Goal: Information Seeking & Learning: Learn about a topic

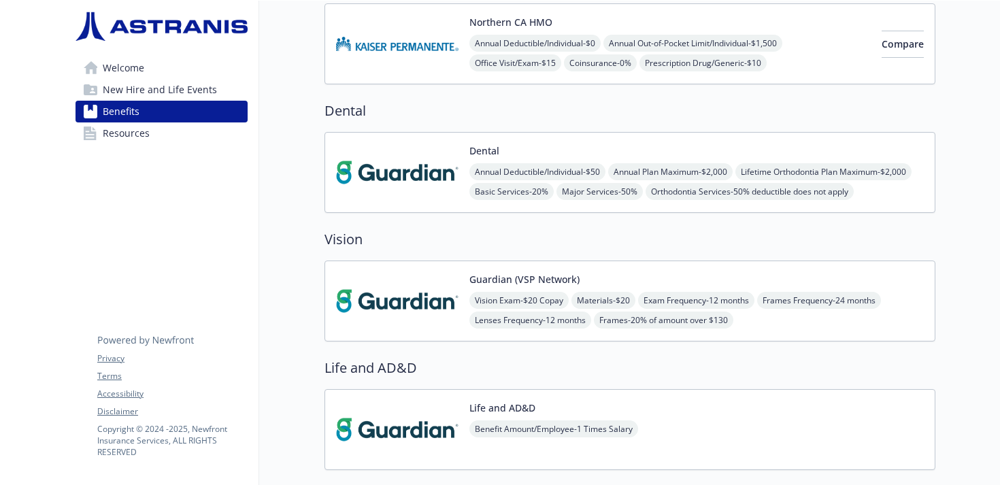
scroll to position [476, 0]
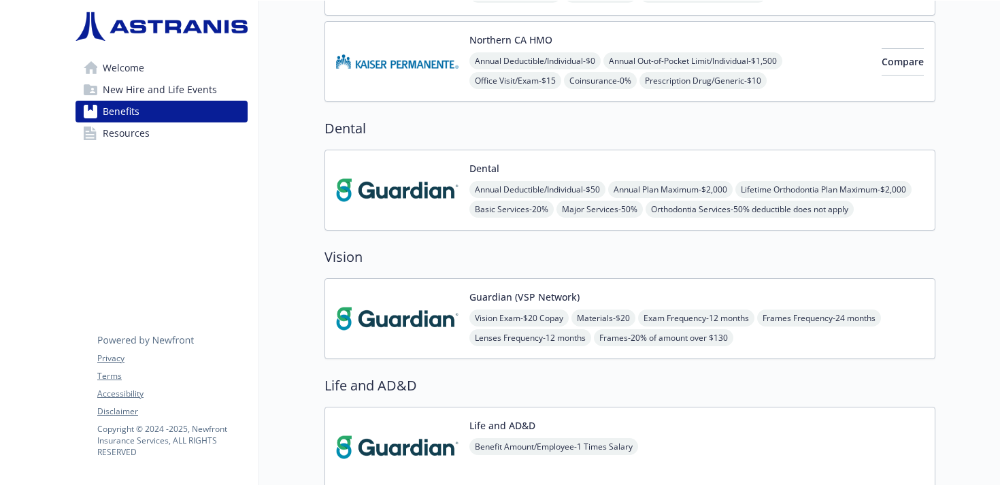
click at [711, 173] on div "Dental Annual Deductible/Individual - $50 Annual Plan Maximum - $2,000 Lifetime…" at bounding box center [696, 190] width 455 height 58
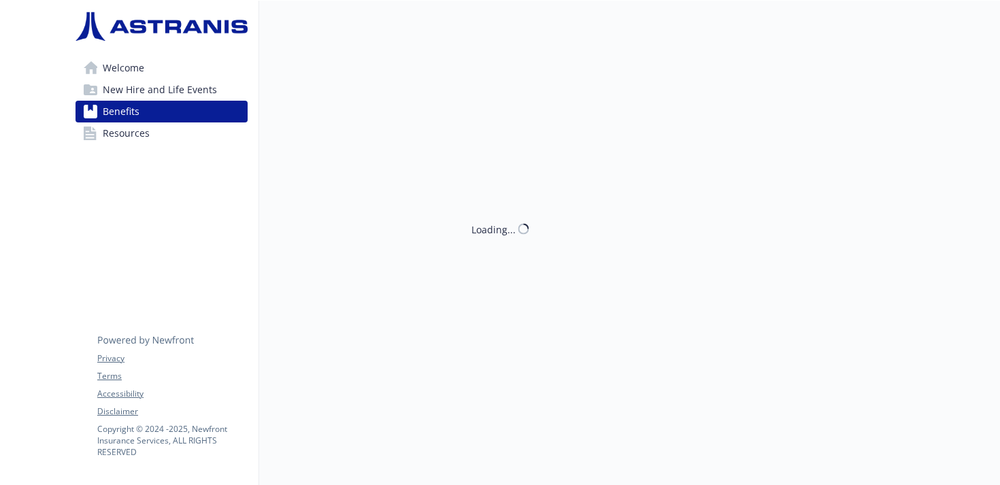
scroll to position [476, 0]
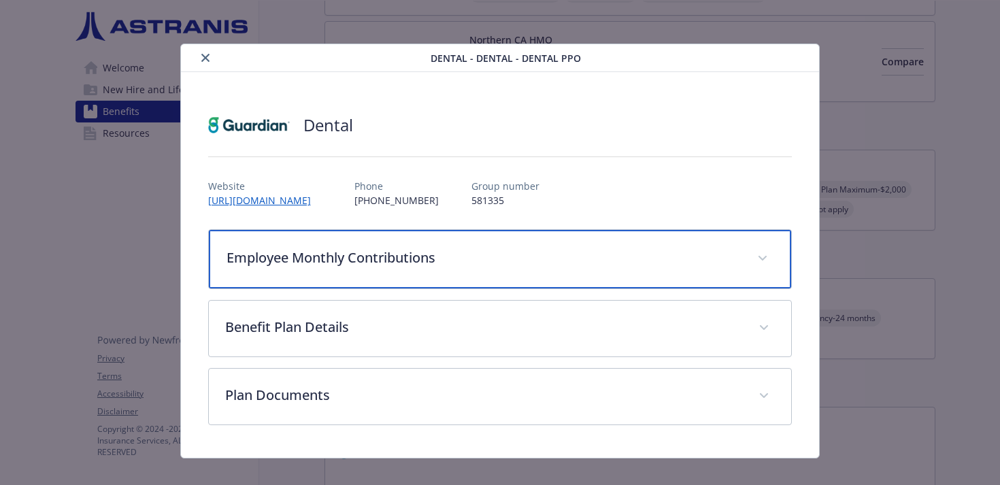
click at [420, 256] on p "Employee Monthly Contributions" at bounding box center [484, 258] width 515 height 20
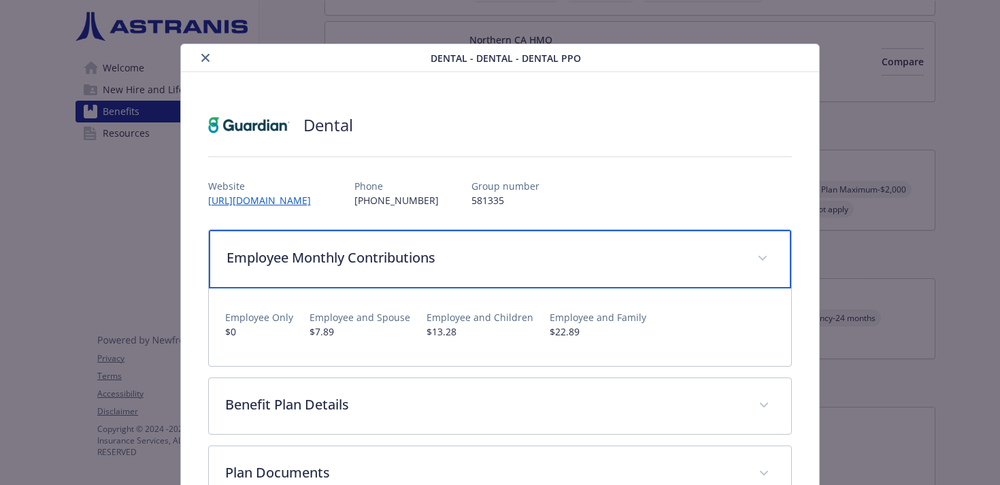
click at [420, 257] on p "Employee Monthly Contributions" at bounding box center [484, 258] width 515 height 20
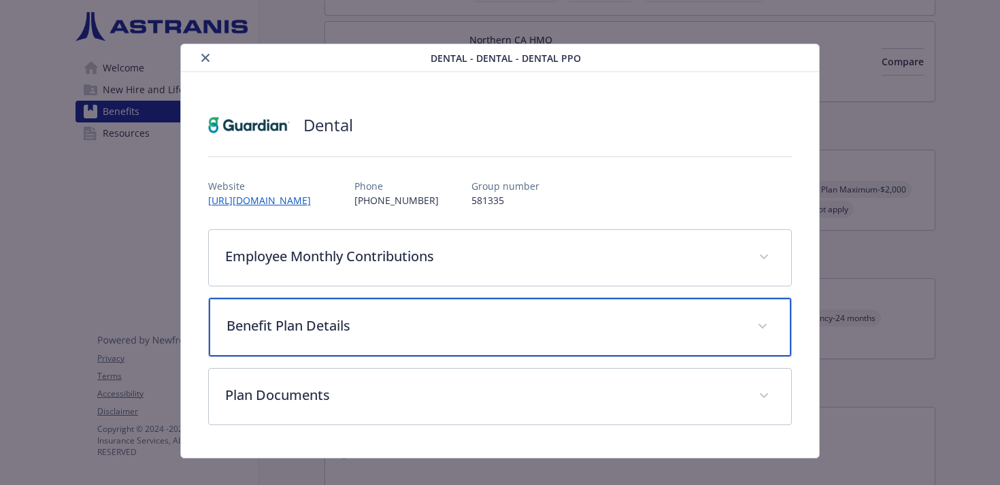
click at [429, 337] on div "Benefit Plan Details" at bounding box center [500, 327] width 583 height 59
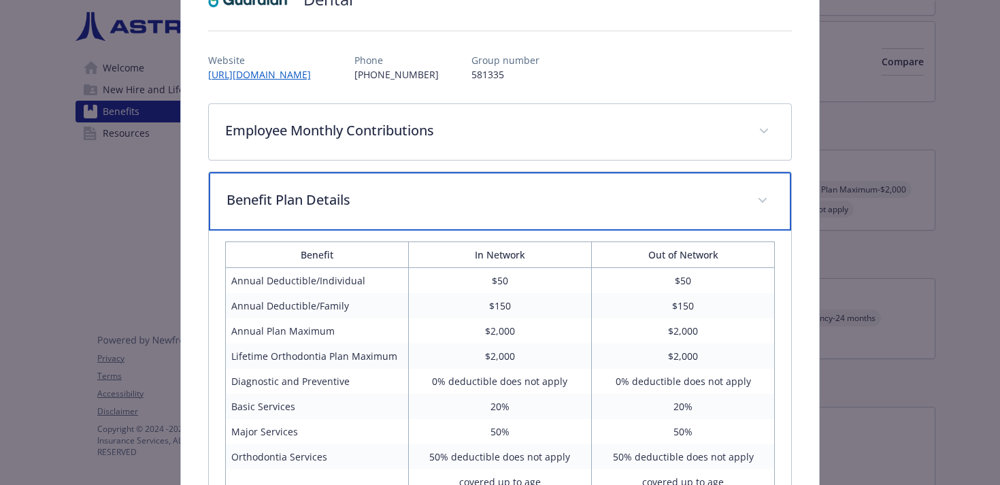
scroll to position [0, 0]
